Goal: Find specific page/section: Find specific page/section

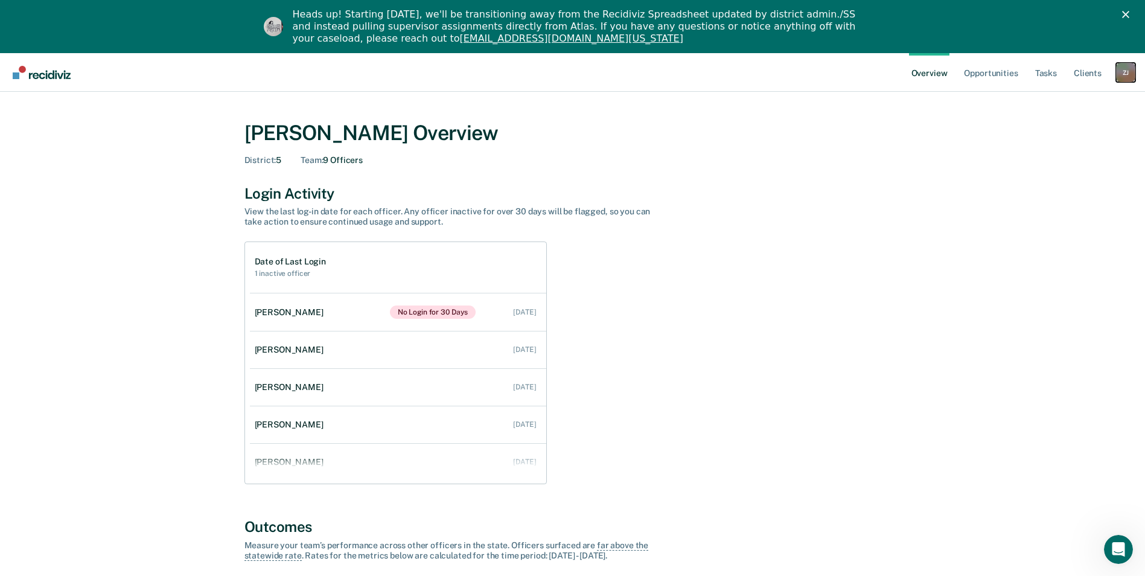
click at [1125, 69] on div "Z J" at bounding box center [1125, 72] width 19 height 19
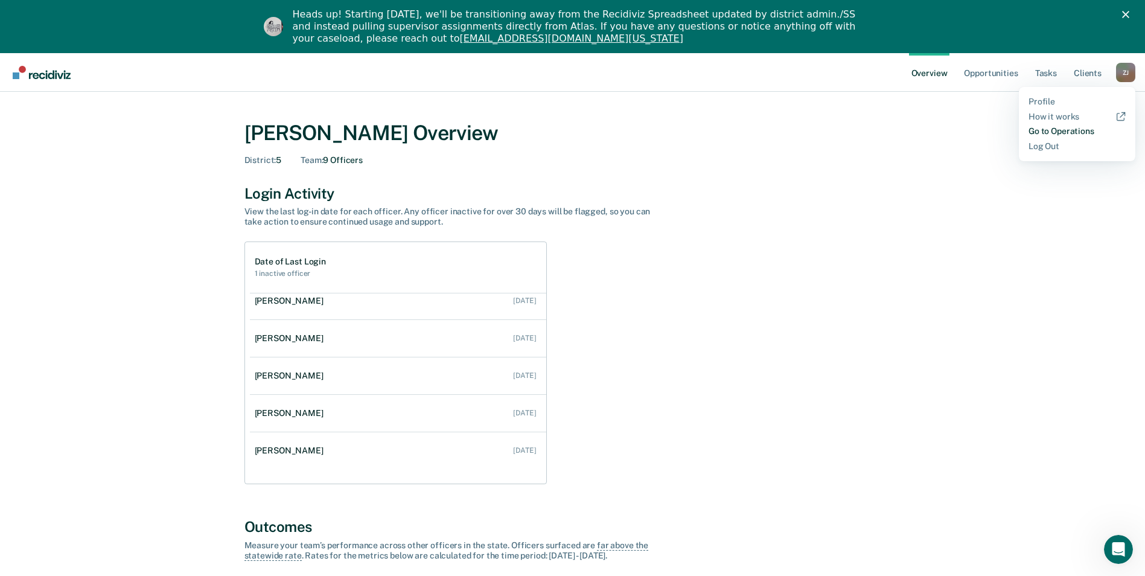
click at [1073, 127] on link "Go to Operations" at bounding box center [1076, 131] width 97 height 10
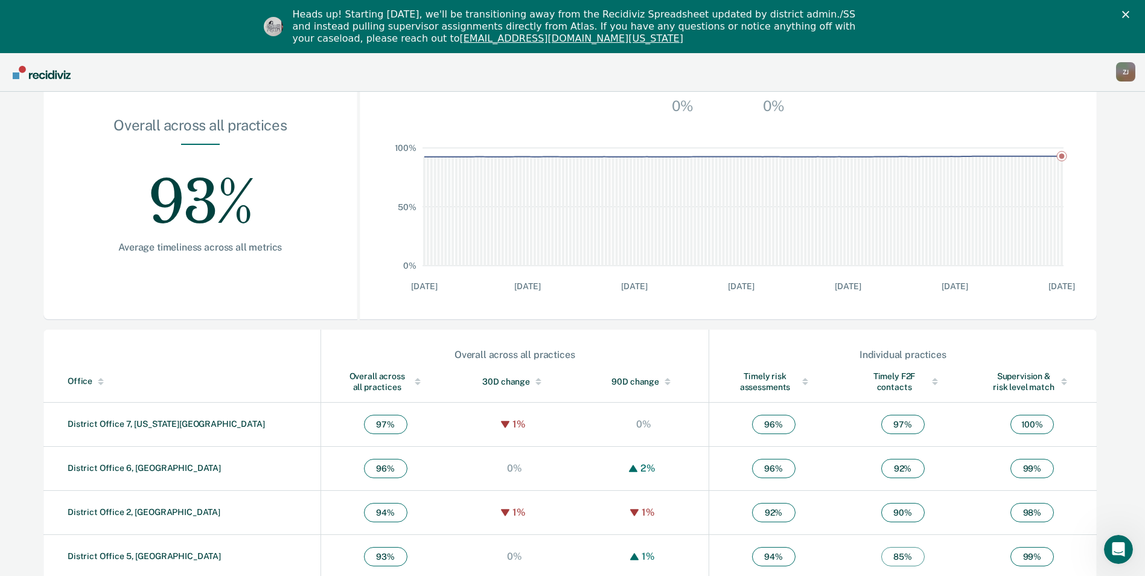
scroll to position [319, 0]
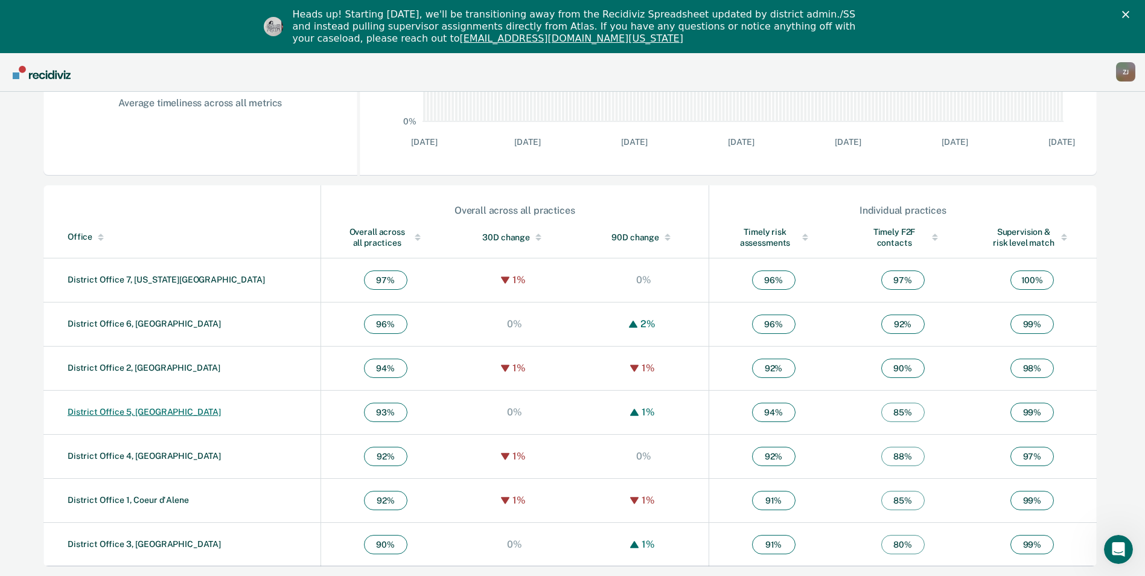
click at [141, 411] on link "District Office 5, [GEOGRAPHIC_DATA]" at bounding box center [144, 412] width 153 height 10
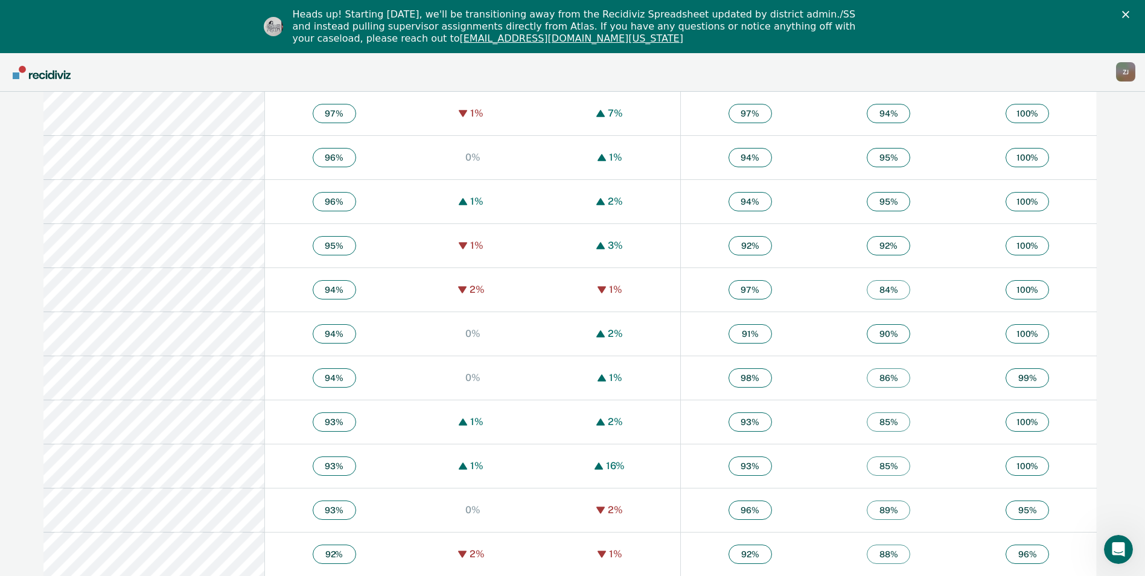
scroll to position [910, 0]
